Goal: Answer question/provide support

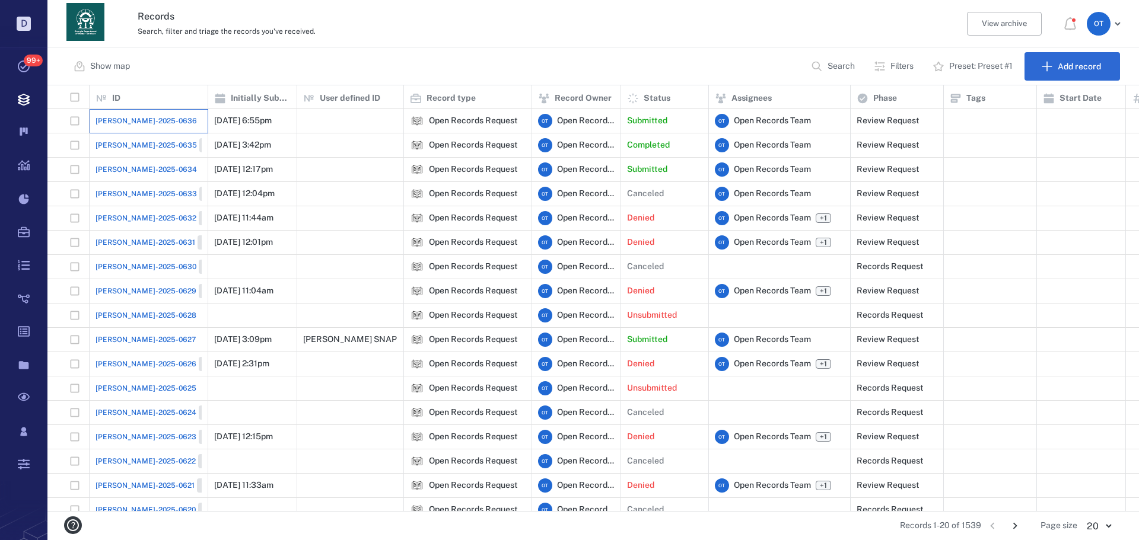
click at [132, 131] on div "[PERSON_NAME]-2025-0636" at bounding box center [149, 121] width 106 height 24
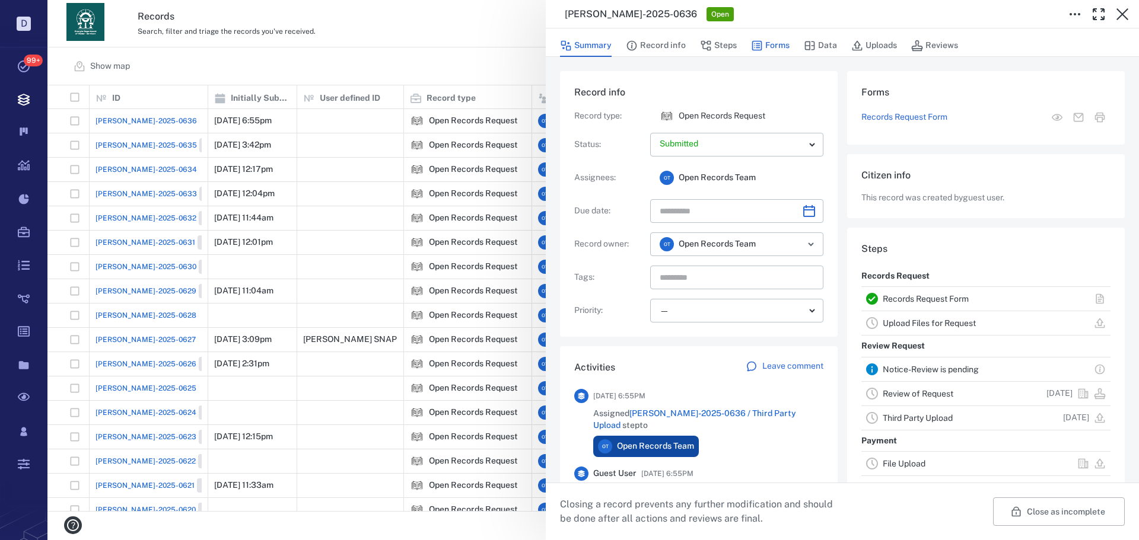
click at [784, 44] on button "Forms" at bounding box center [770, 45] width 39 height 23
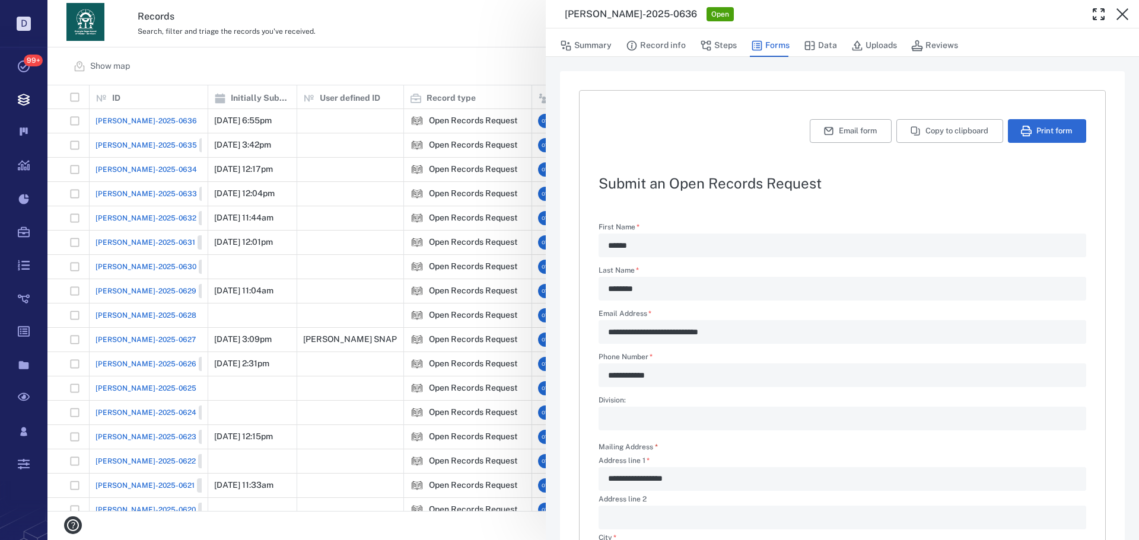
click at [723, 48] on button "Steps" at bounding box center [718, 45] width 37 height 23
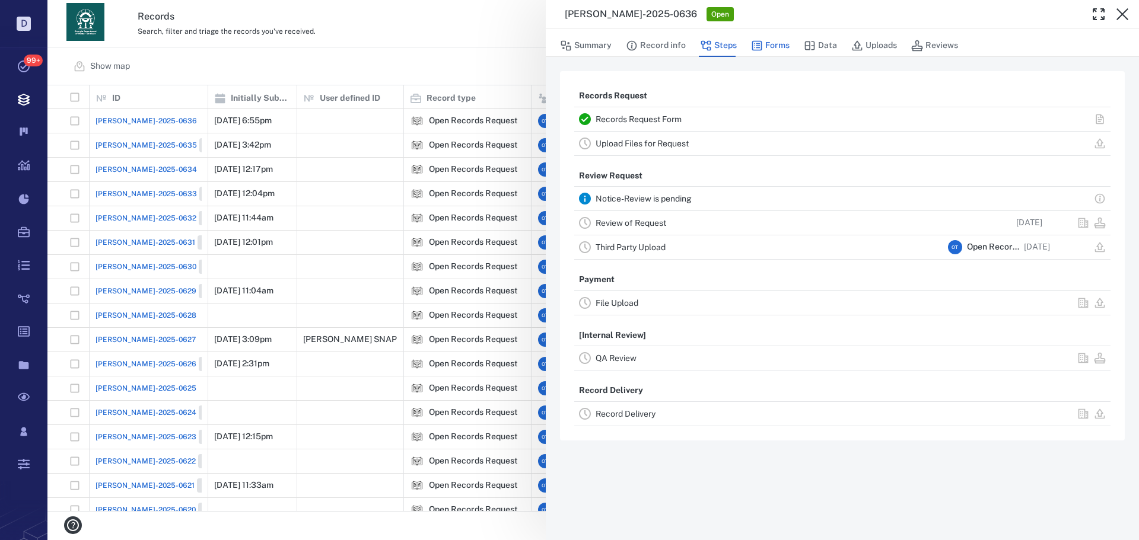
click at [772, 53] on button "Forms" at bounding box center [770, 45] width 39 height 23
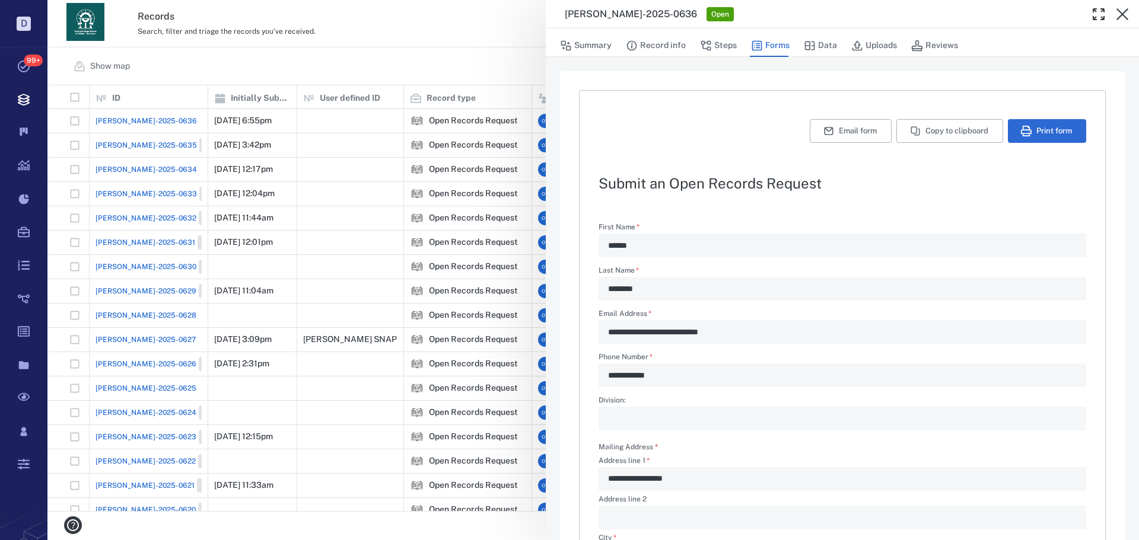
type textarea "*"
click at [511, 53] on div "**********" at bounding box center [593, 270] width 1092 height 540
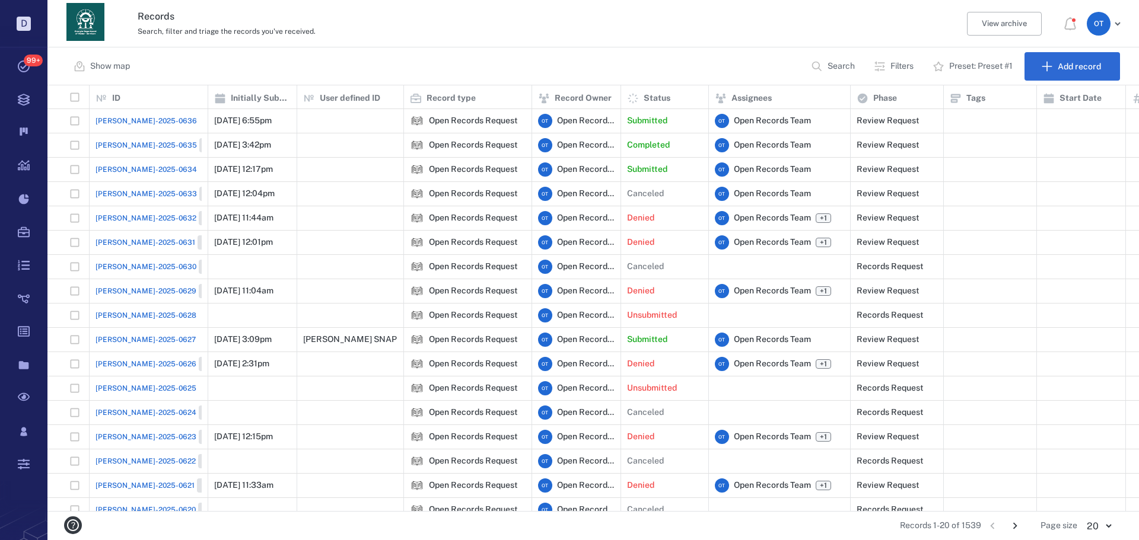
click at [119, 121] on span "[PERSON_NAME]-2025-0636" at bounding box center [146, 121] width 101 height 11
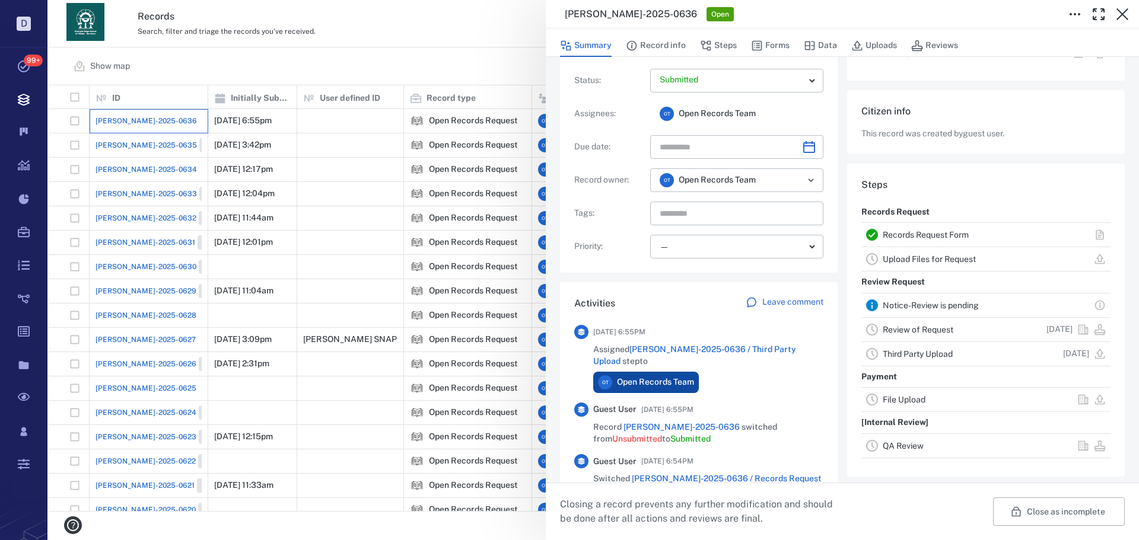
scroll to position [218, 0]
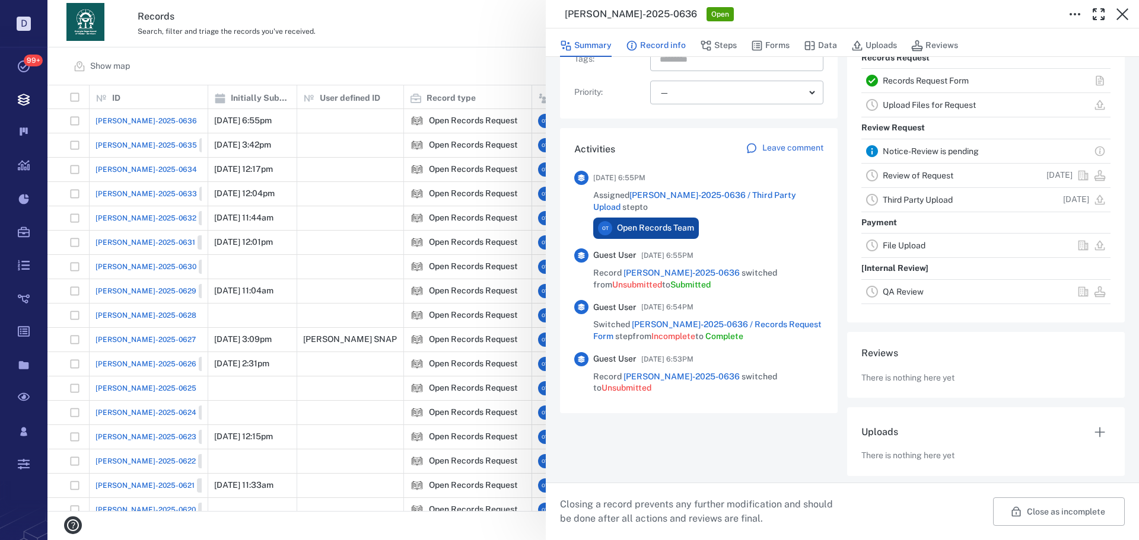
click at [670, 37] on button "Record info" at bounding box center [656, 45] width 60 height 23
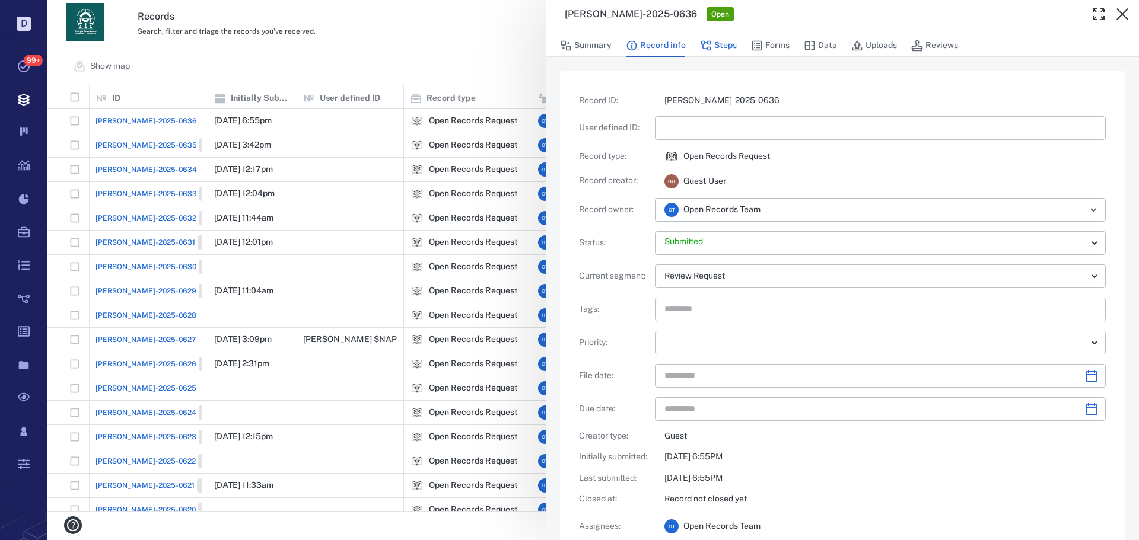
click at [731, 48] on button "Steps" at bounding box center [718, 45] width 37 height 23
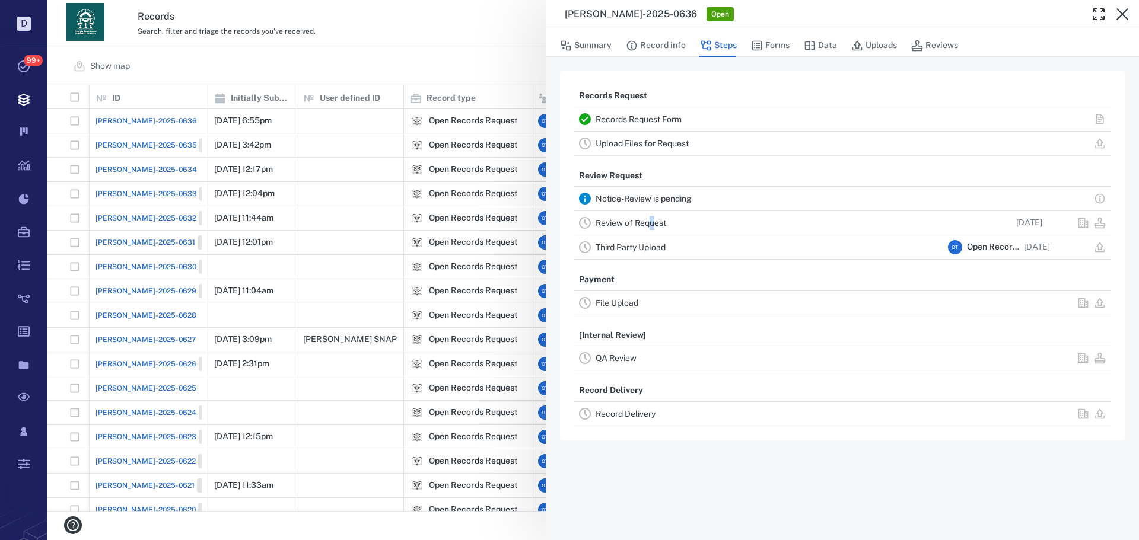
click at [654, 219] on div "Review of Request" at bounding box center [770, 223] width 348 height 14
click at [672, 118] on link "Records Request Form" at bounding box center [639, 118] width 86 height 9
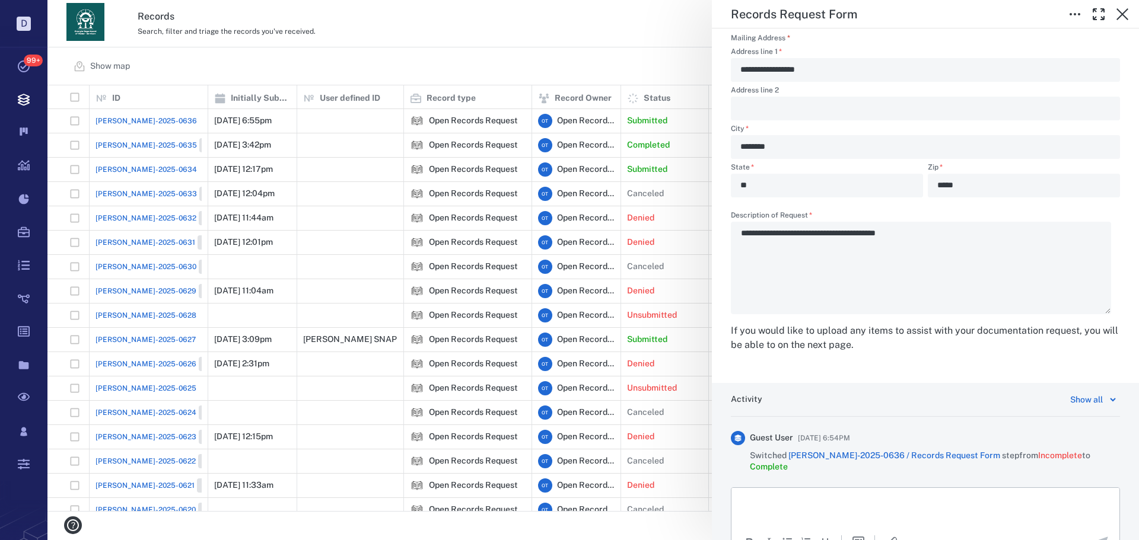
scroll to position [1789, 0]
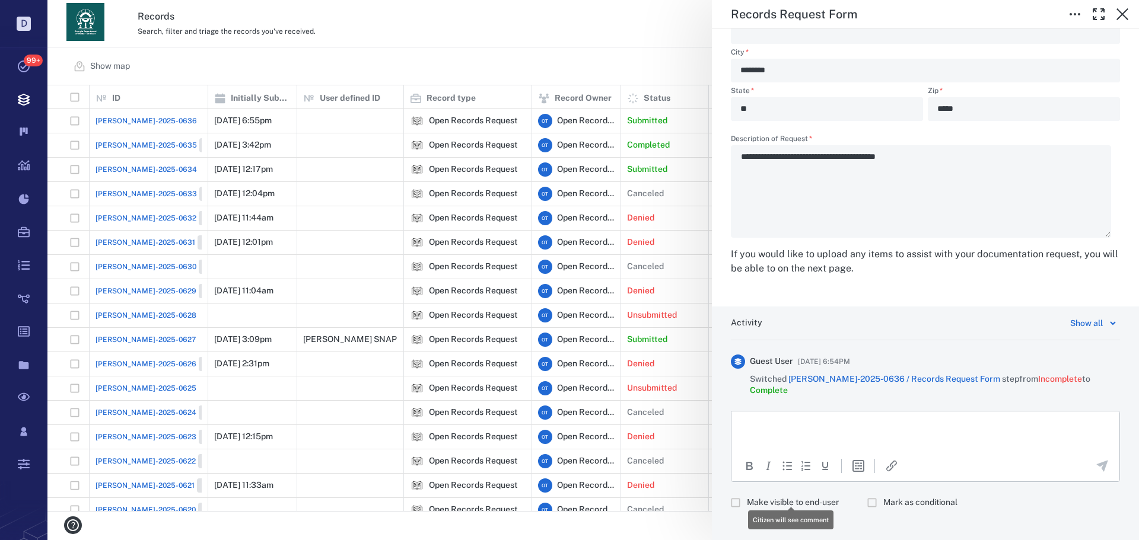
click at [799, 497] on span "Make visible to end-user" at bounding box center [793, 503] width 92 height 12
click at [816, 424] on p "Rich Text Area. Press ALT-0 for help." at bounding box center [926, 426] width 368 height 11
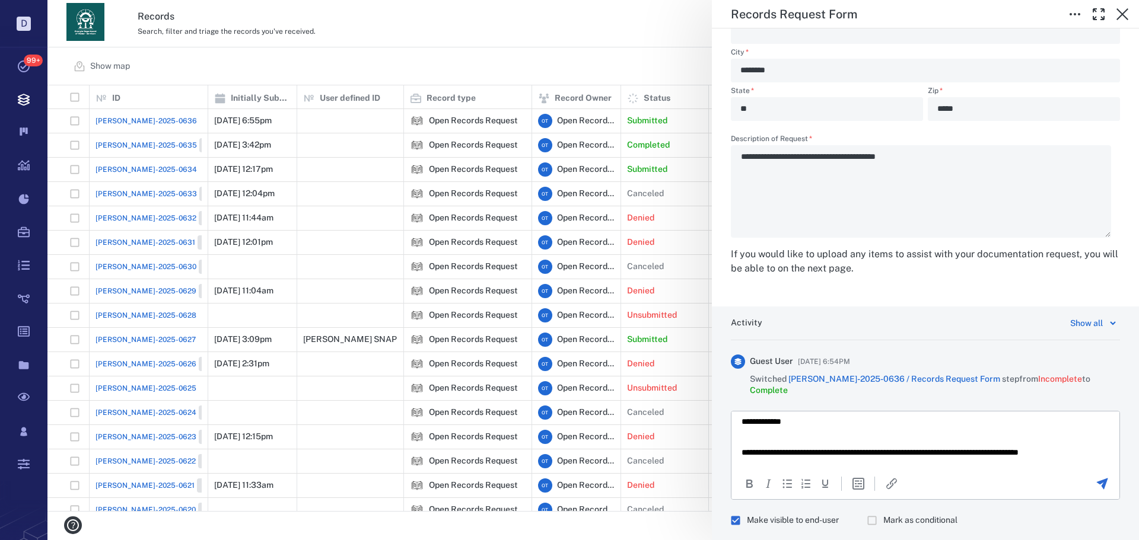
scroll to position [15, 0]
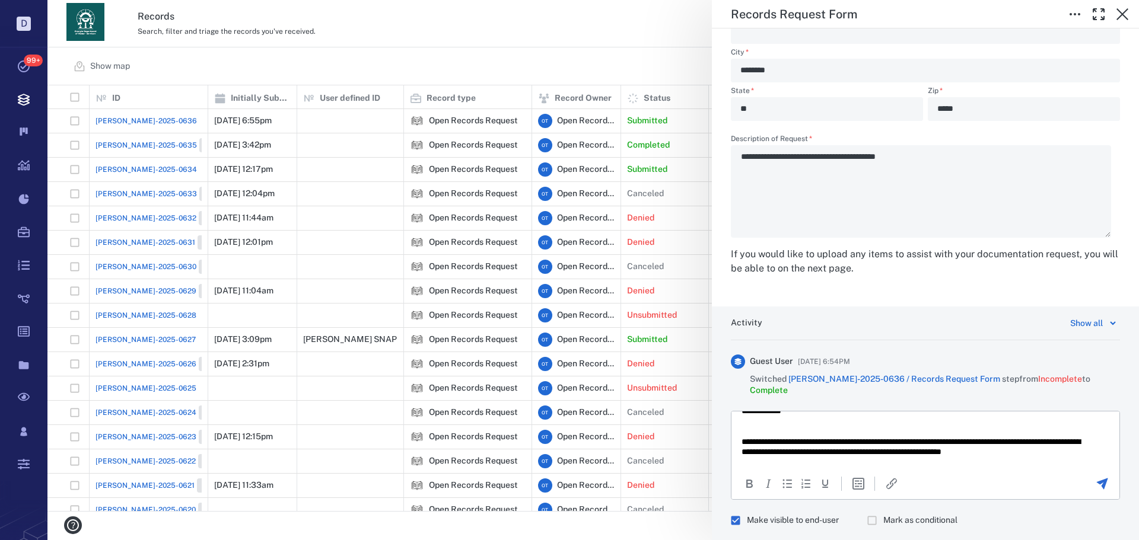
click at [1097, 478] on icon "Send the comment" at bounding box center [1102, 483] width 11 height 11
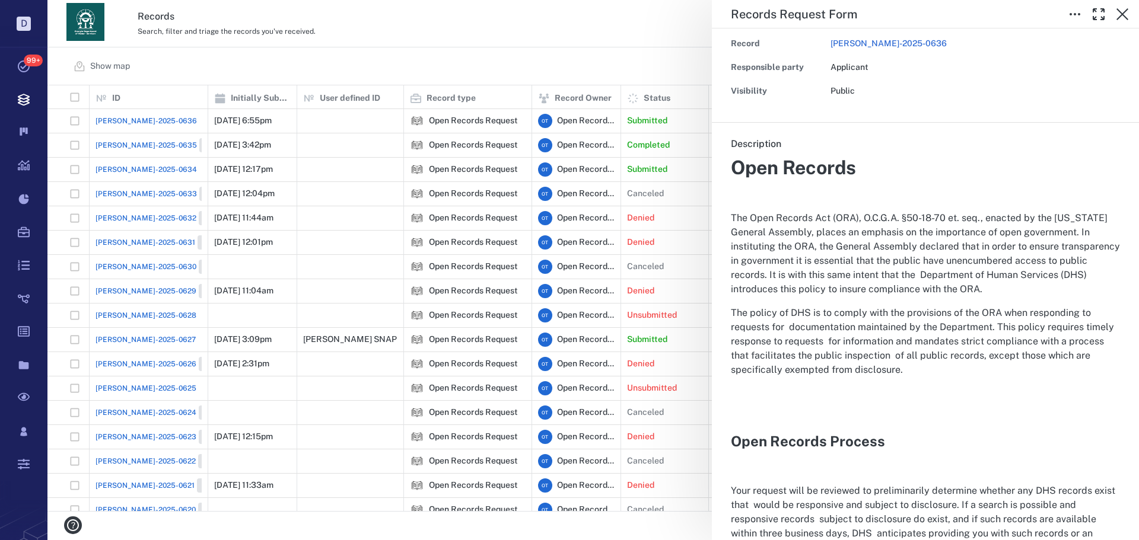
scroll to position [0, 0]
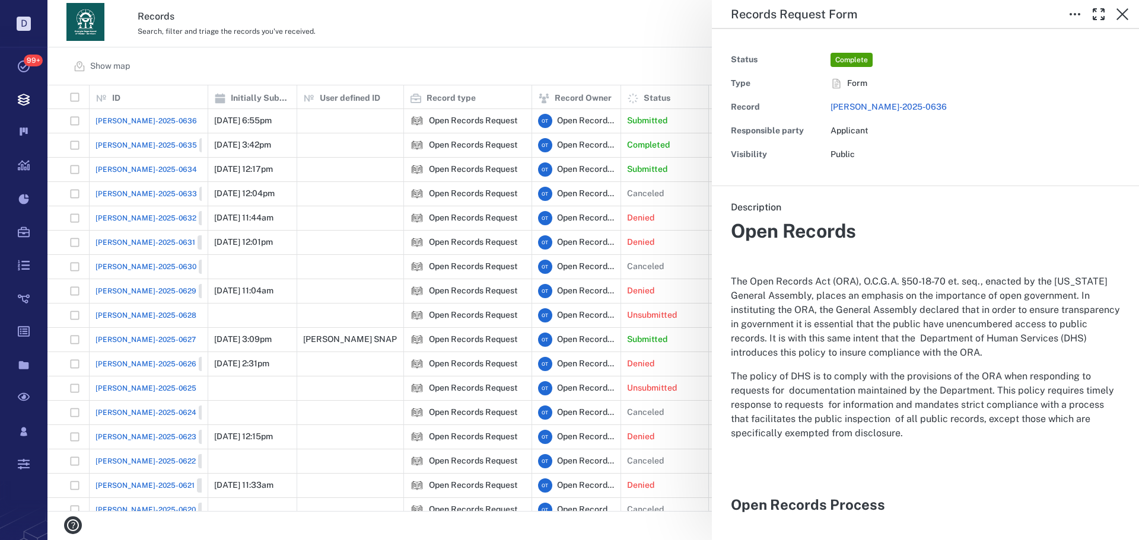
click at [648, 71] on div "Records Request Form Status Complete Type Form Record [PERSON_NAME]-2025-0636 R…" at bounding box center [593, 270] width 1092 height 540
